Goal: Find specific page/section: Find specific page/section

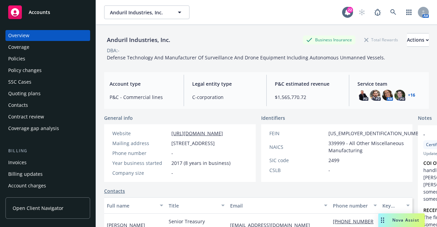
drag, startPoint x: 0, startPoint y: 0, endPoint x: 30, endPoint y: 56, distance: 63.7
click at [30, 56] on div "Policies" at bounding box center [47, 58] width 79 height 11
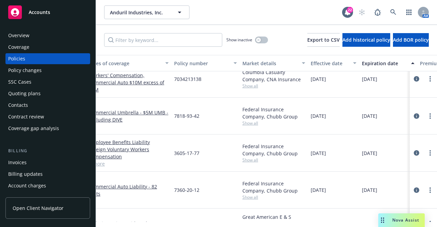
scroll to position [1332, 0]
